Goal: Obtain resource: Download file/media

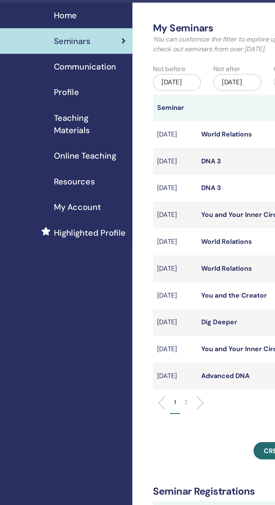
click at [43, 45] on span "Seminars" at bounding box center [48, 44] width 25 height 8
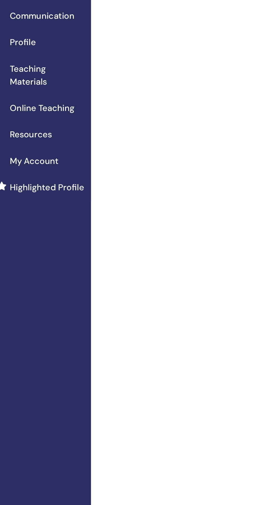
click at [46, 96] on span "Teaching Materials" at bounding box center [60, 100] width 49 height 17
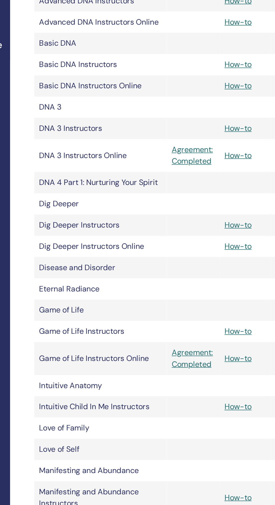
scroll to position [146, 0]
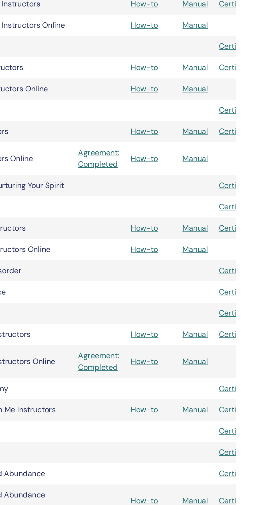
click at [255, 69] on td at bounding box center [251, 64] width 21 height 12
click at [251, 75] on link "Manual" at bounding box center [251, 76] width 15 height 6
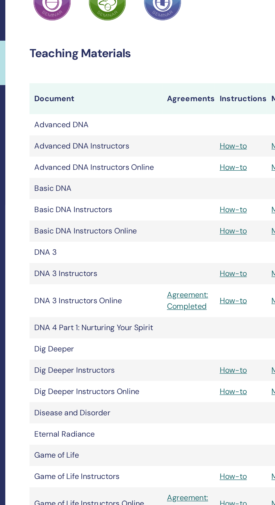
scroll to position [23, 0]
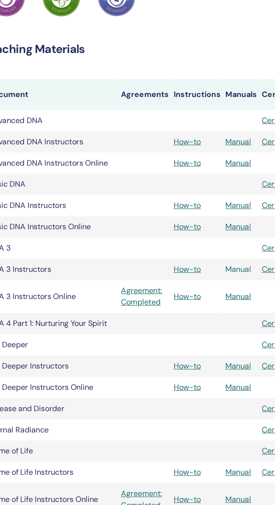
click at [252, 200] on link "Manual" at bounding box center [251, 200] width 15 height 6
